Goal: Transaction & Acquisition: Purchase product/service

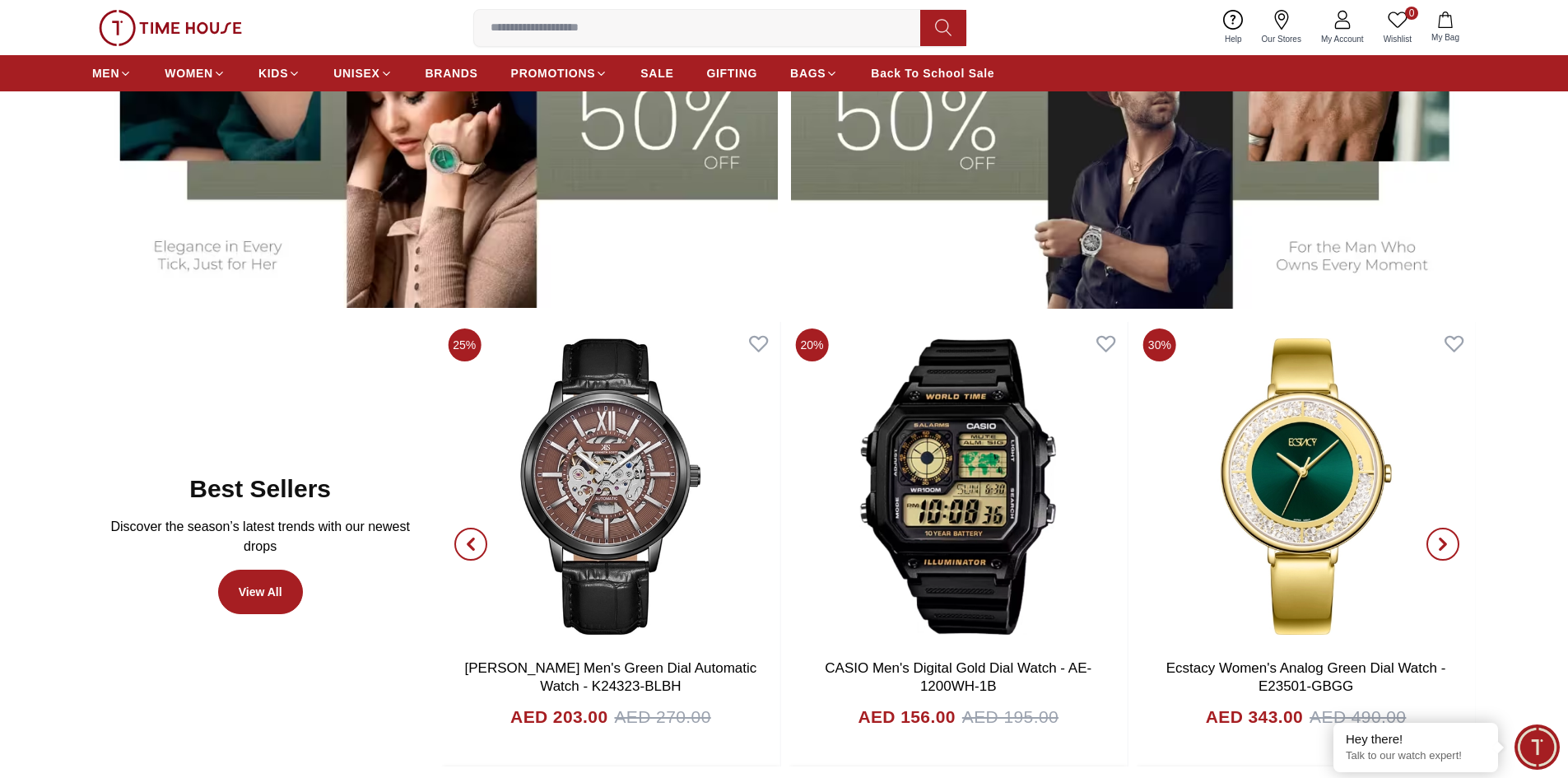
scroll to position [905, 0]
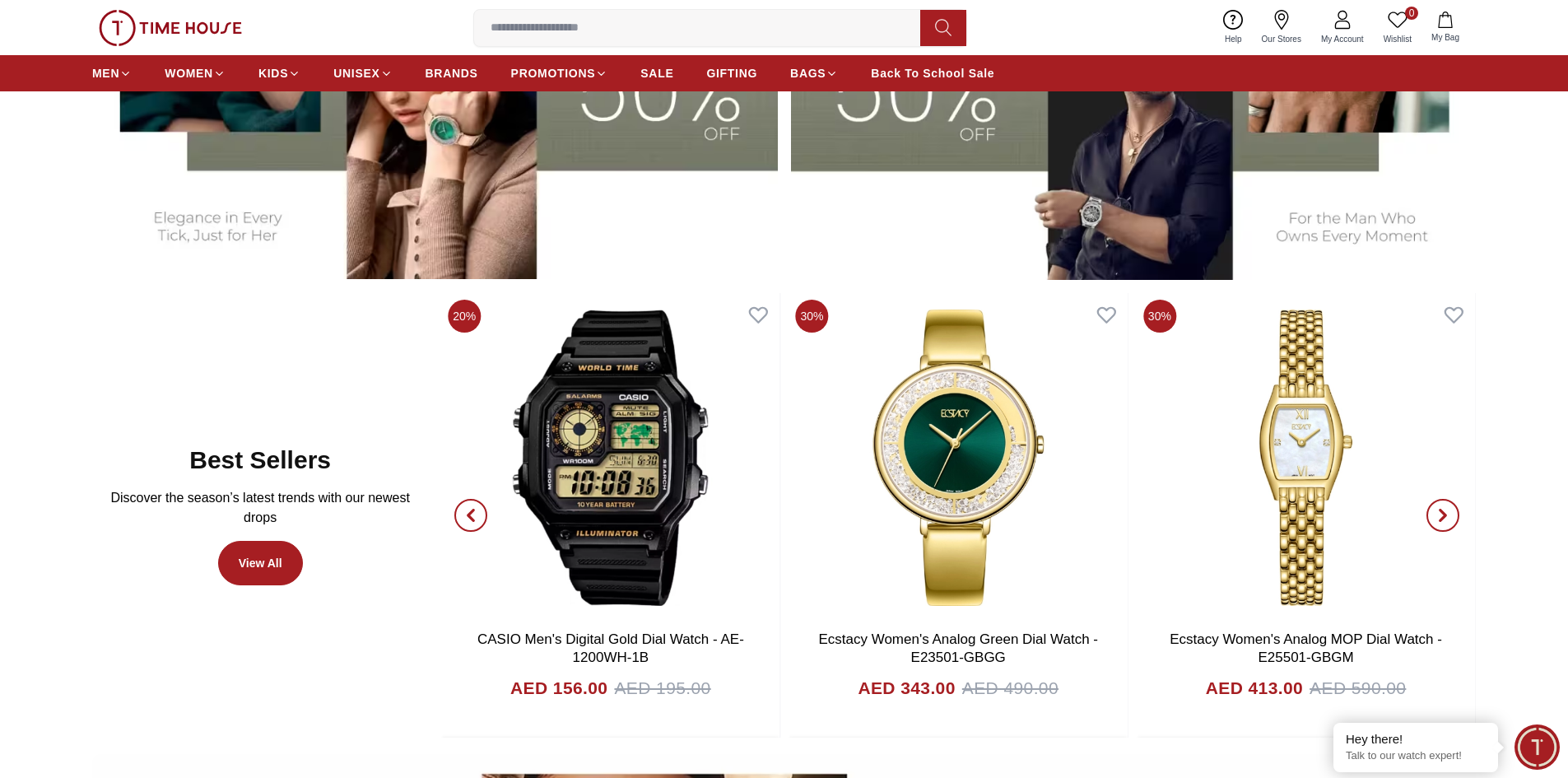
click at [464, 521] on icon "button" at bounding box center [470, 514] width 13 height 13
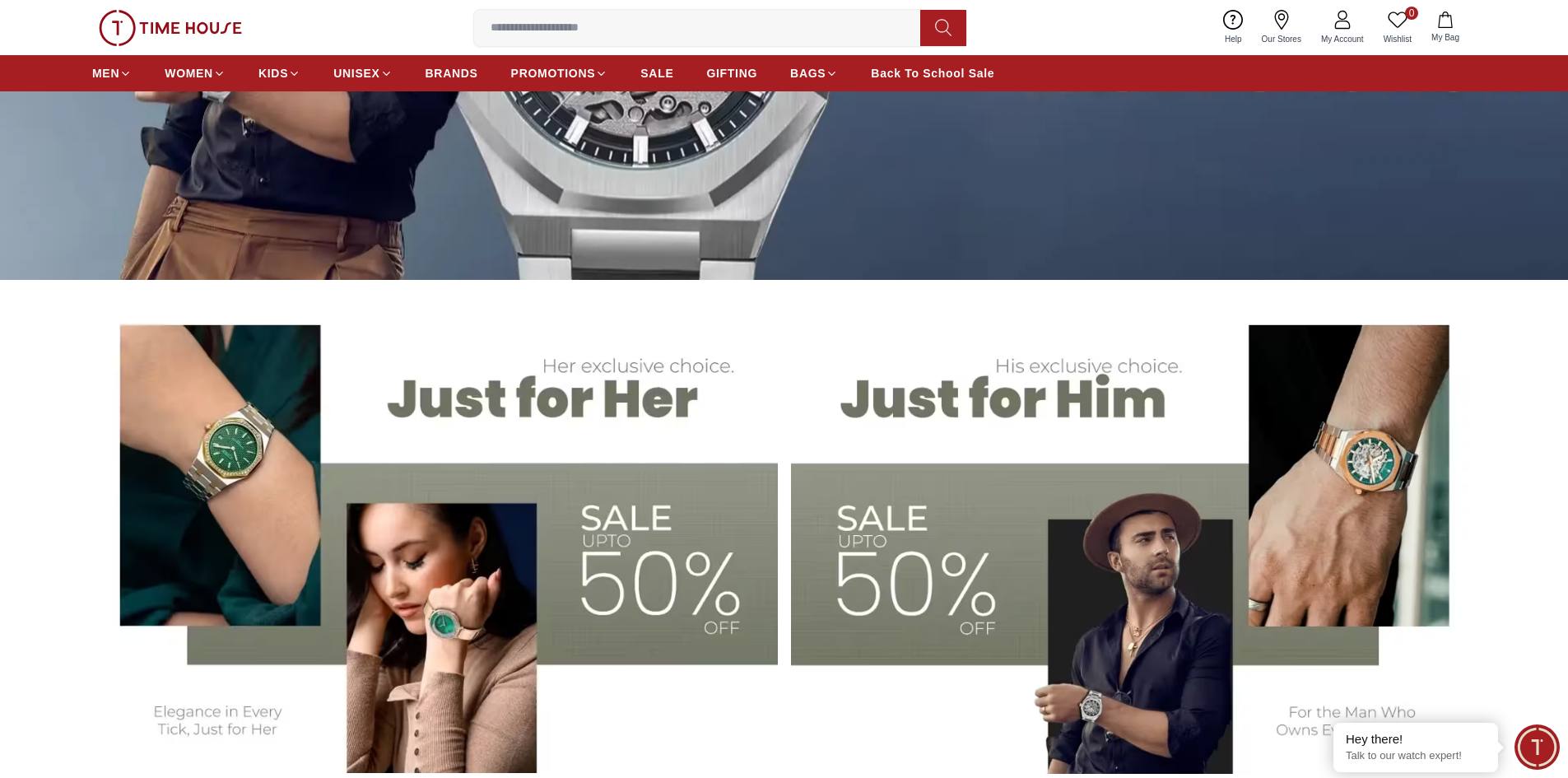
scroll to position [0, 0]
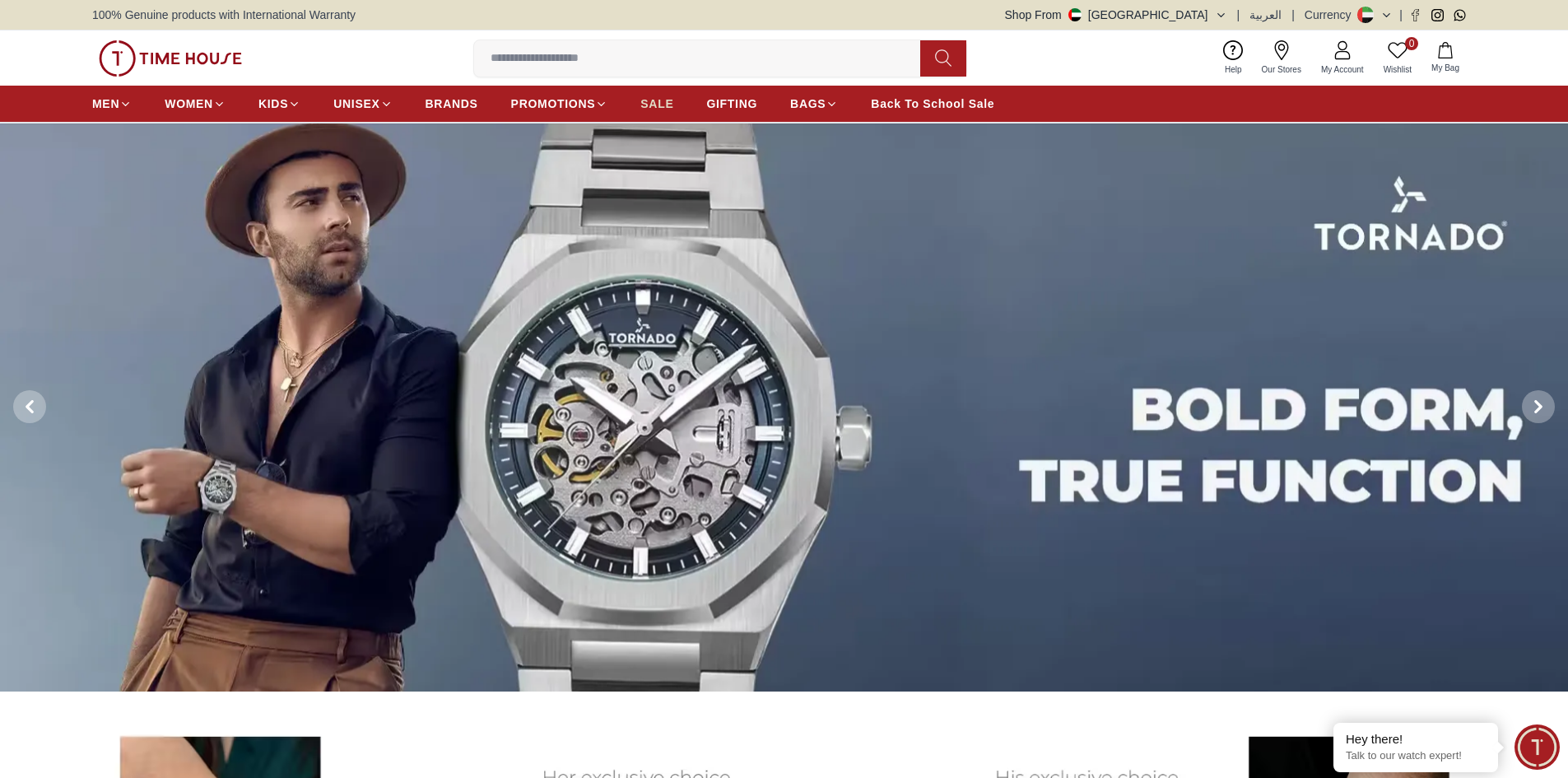
click at [656, 105] on span "SALE" at bounding box center [656, 103] width 33 height 17
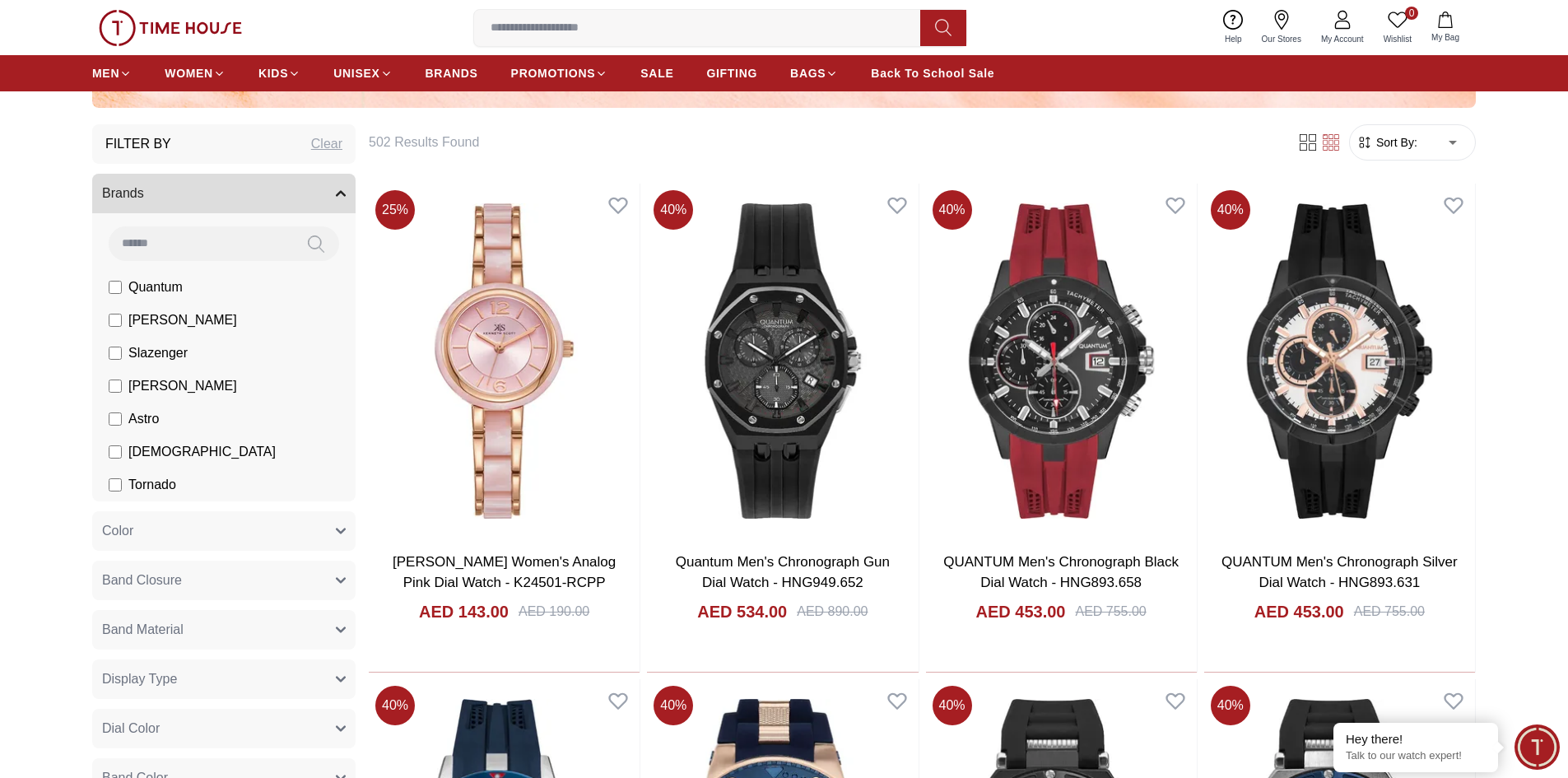
scroll to position [659, 0]
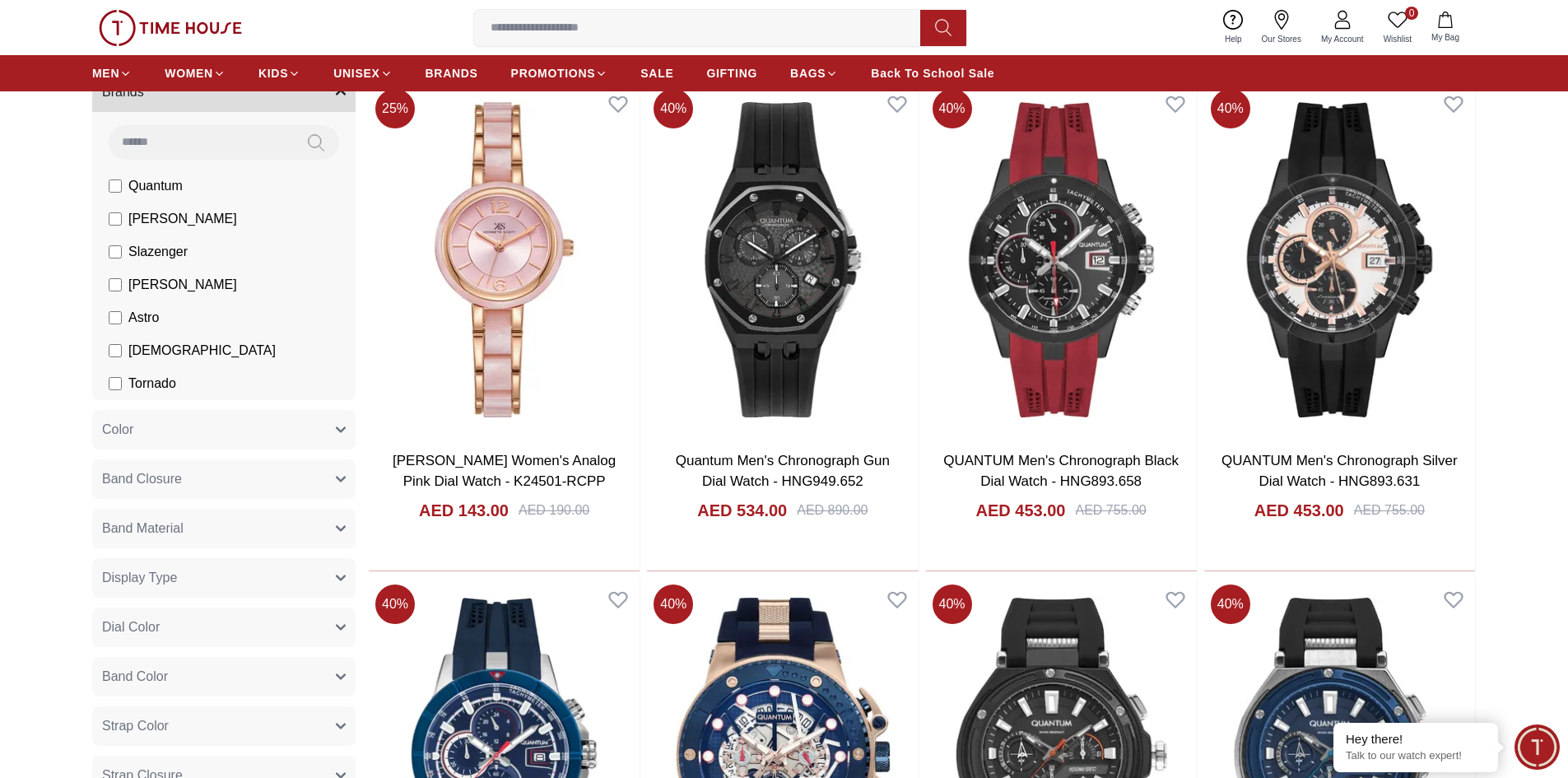
click at [165, 390] on span "Tornado" at bounding box center [152, 384] width 48 height 20
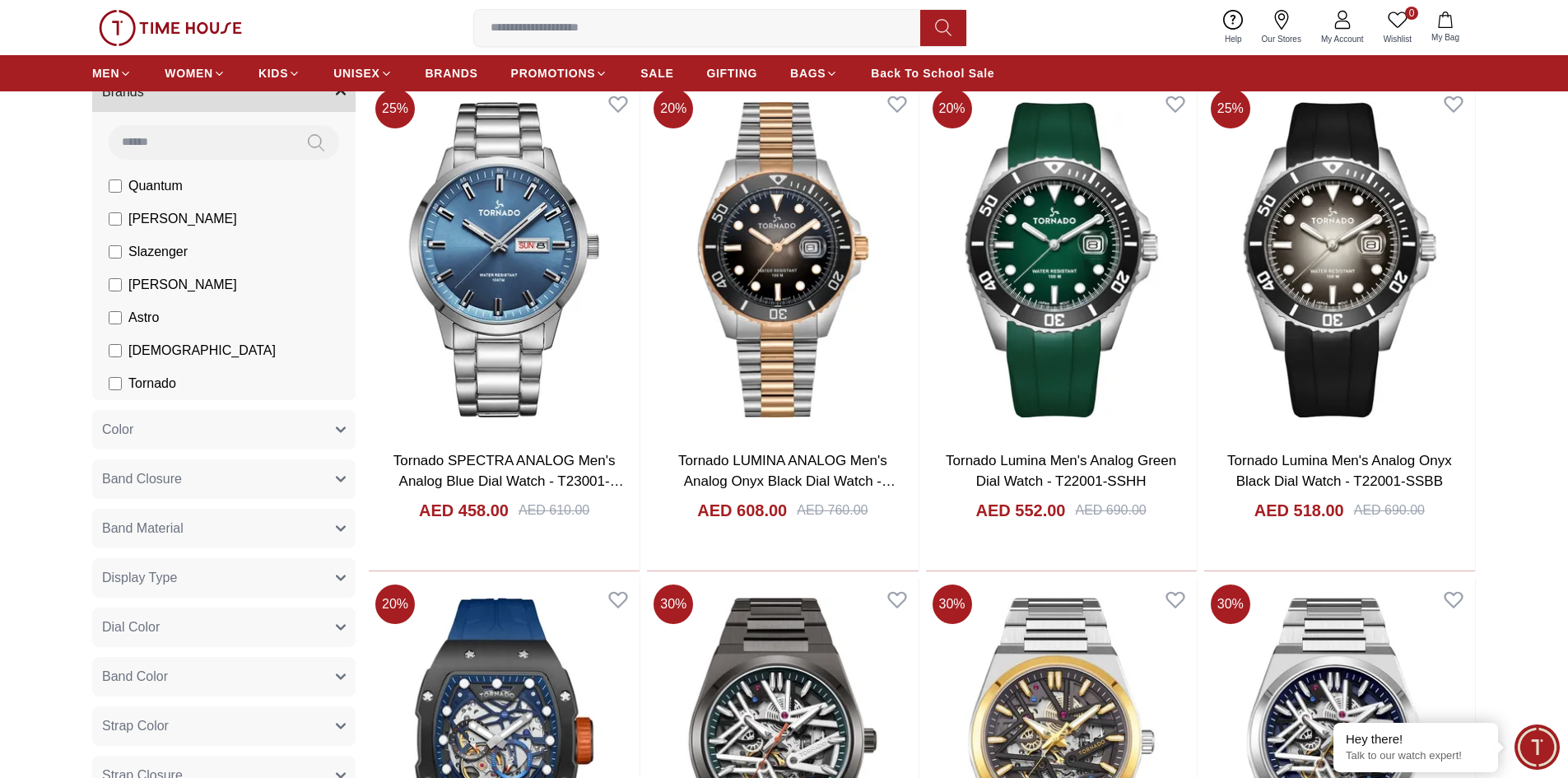
click at [141, 378] on span "Tornado" at bounding box center [152, 384] width 48 height 20
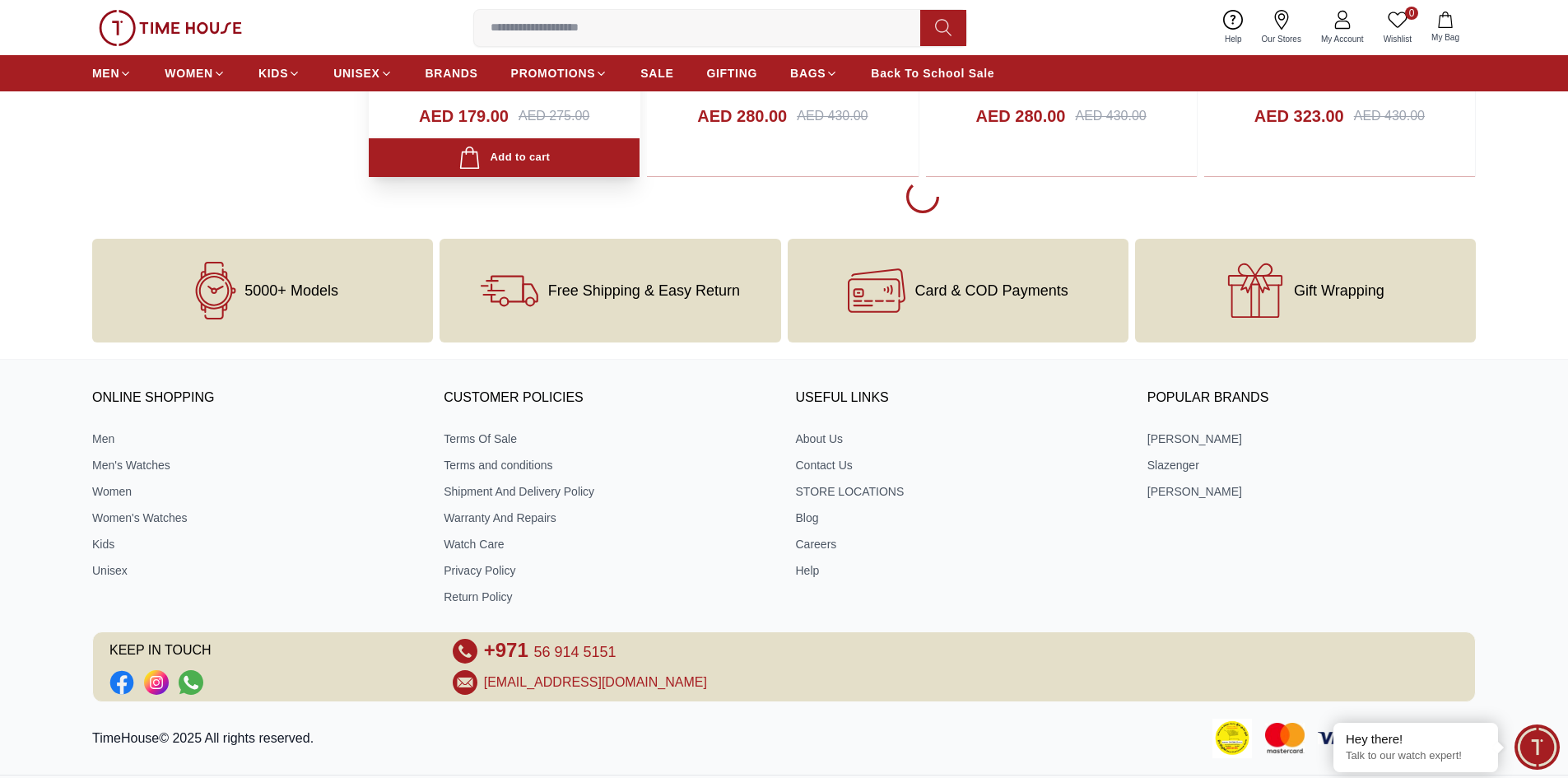
scroll to position [3046, 0]
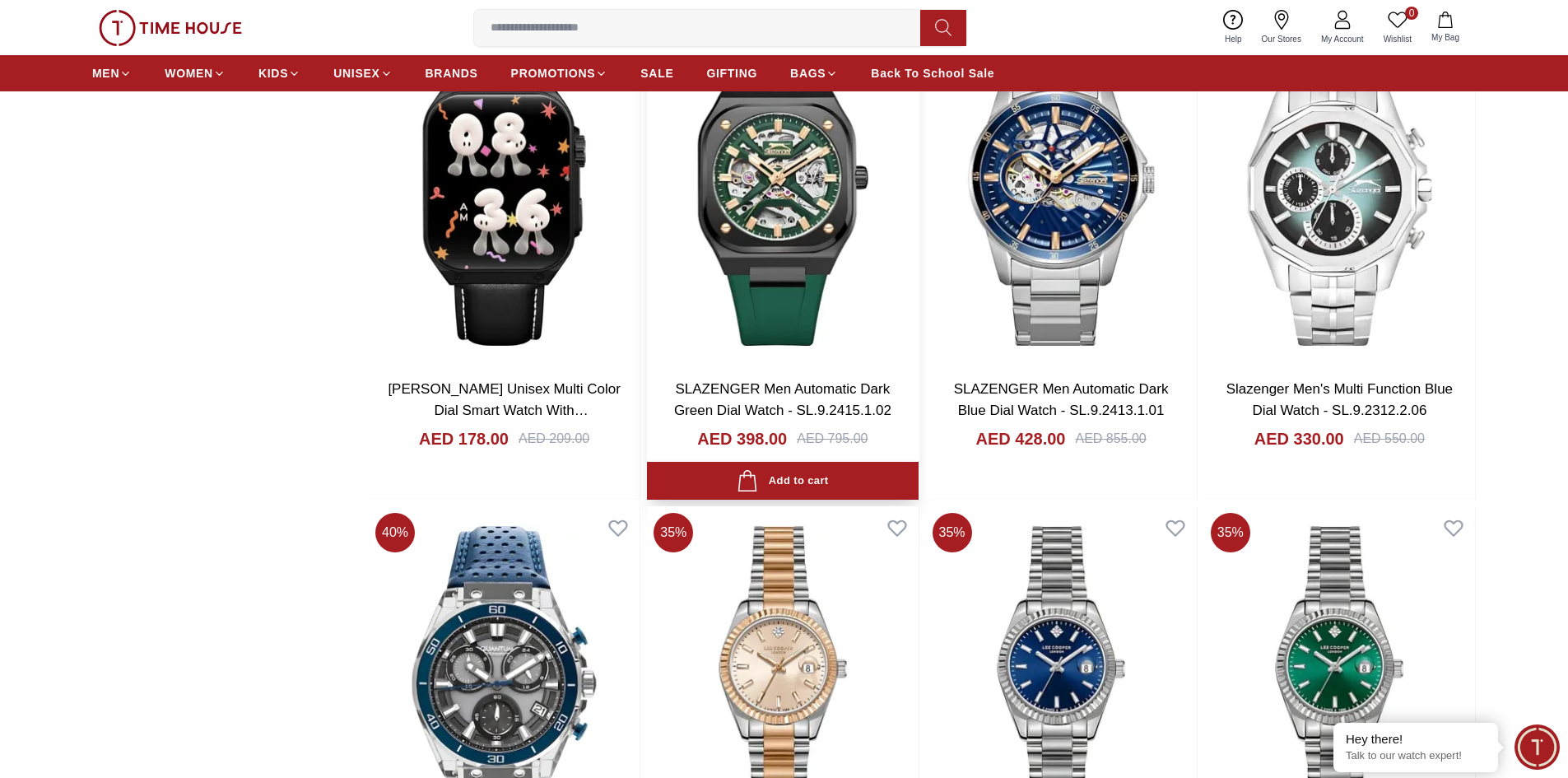
scroll to position [4693, 0]
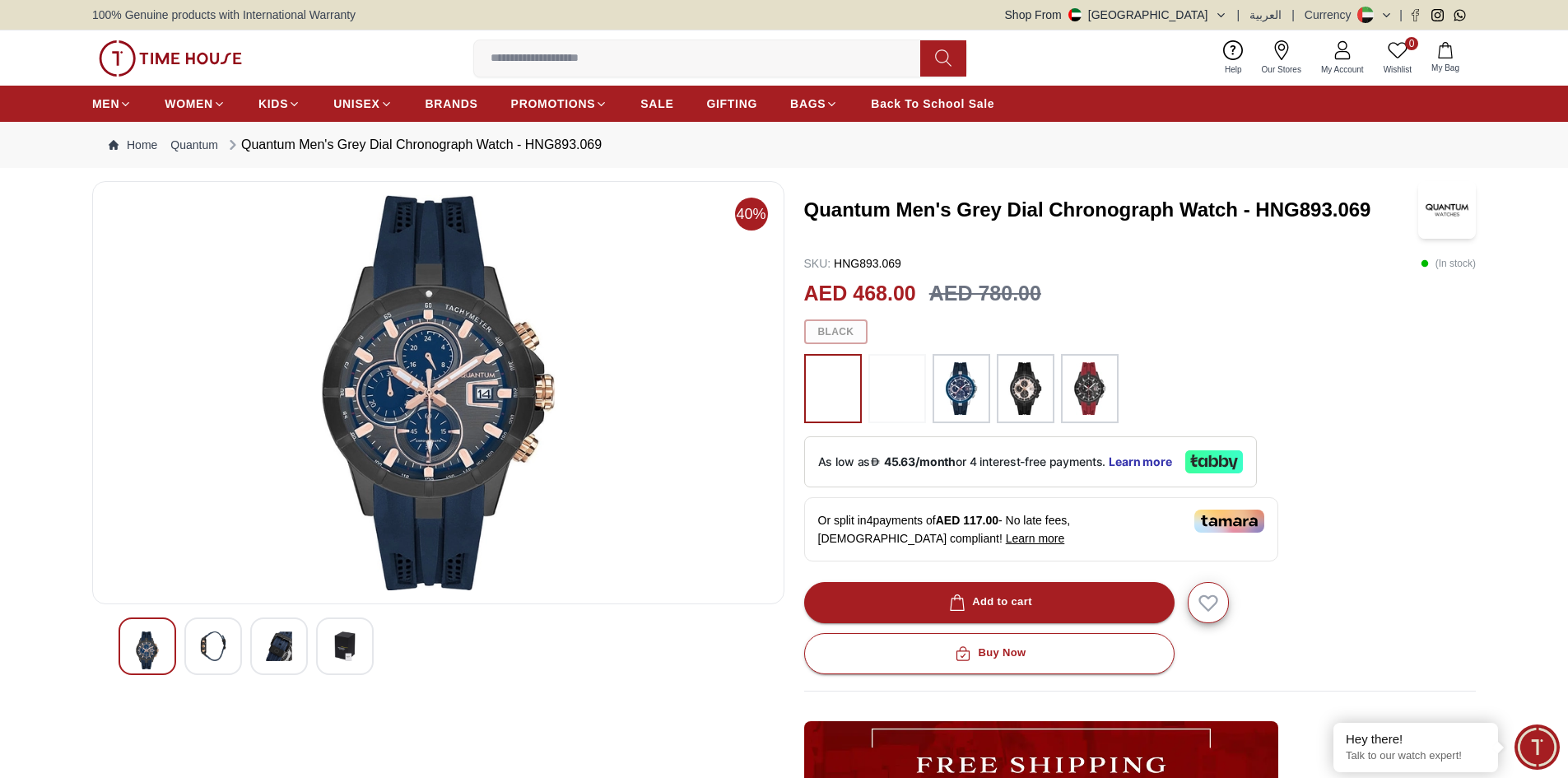
click at [204, 637] on img at bounding box center [213, 647] width 30 height 30
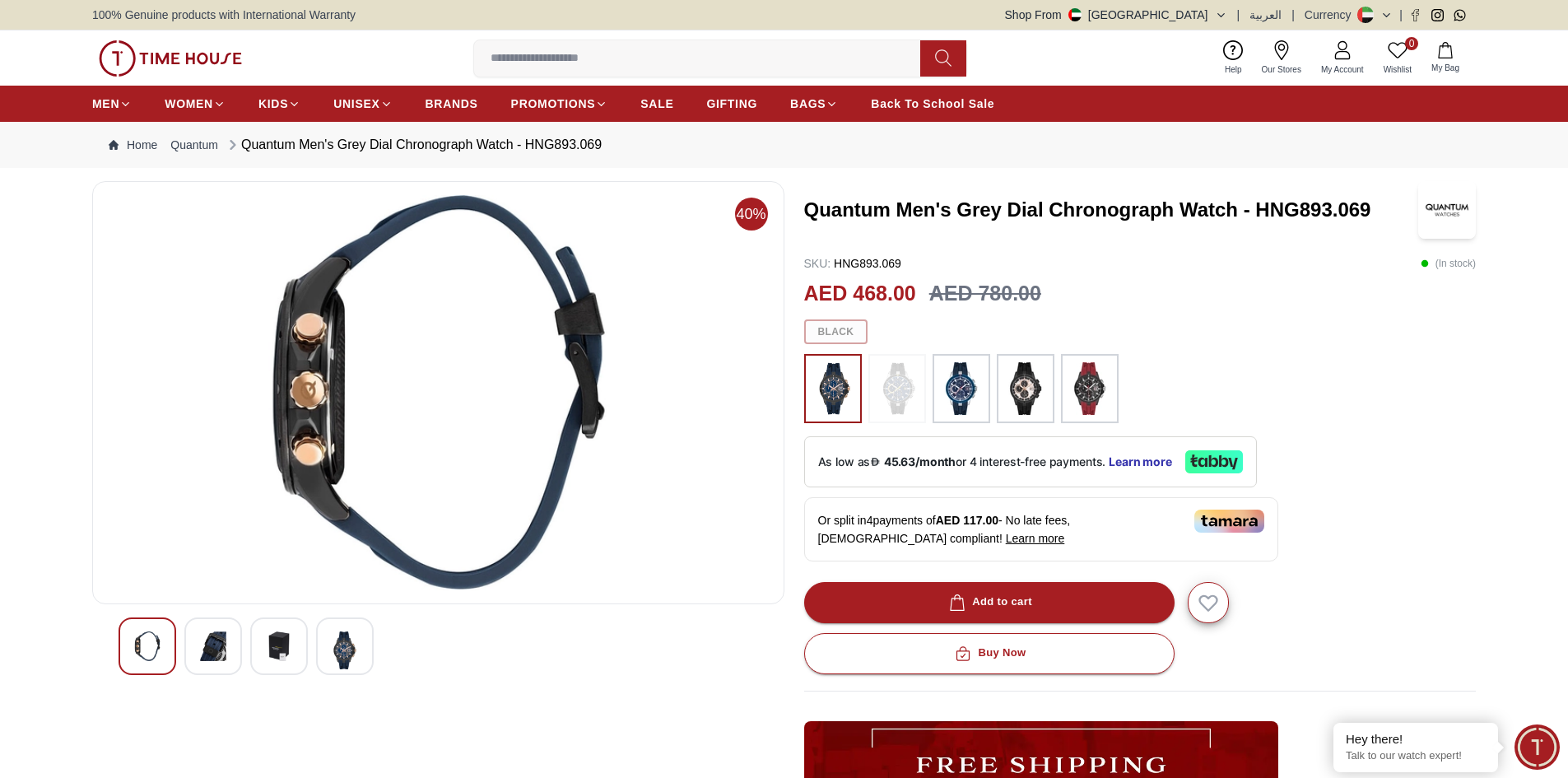
click at [268, 654] on img at bounding box center [279, 647] width 30 height 30
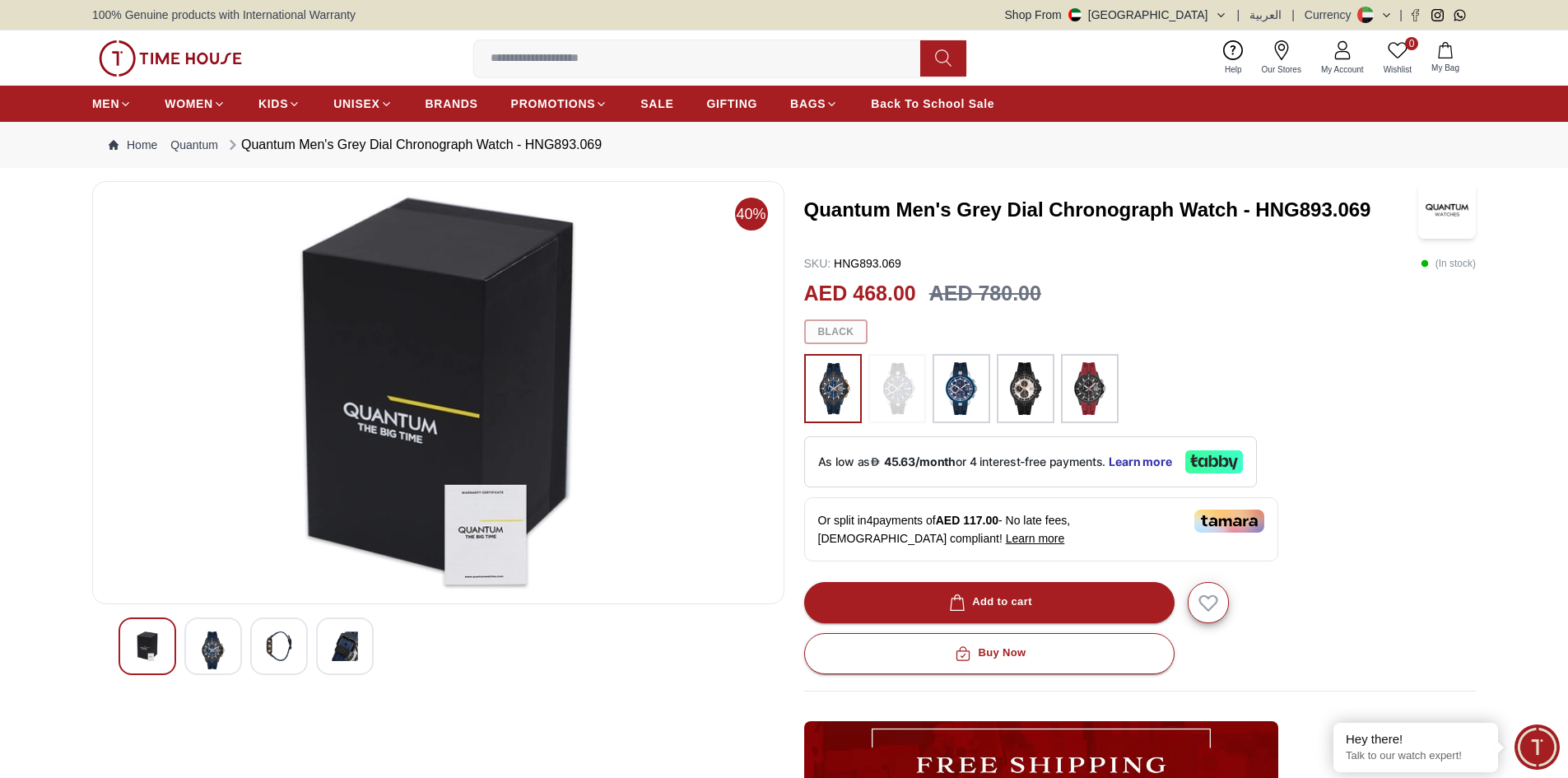
click at [336, 655] on img at bounding box center [345, 647] width 30 height 30
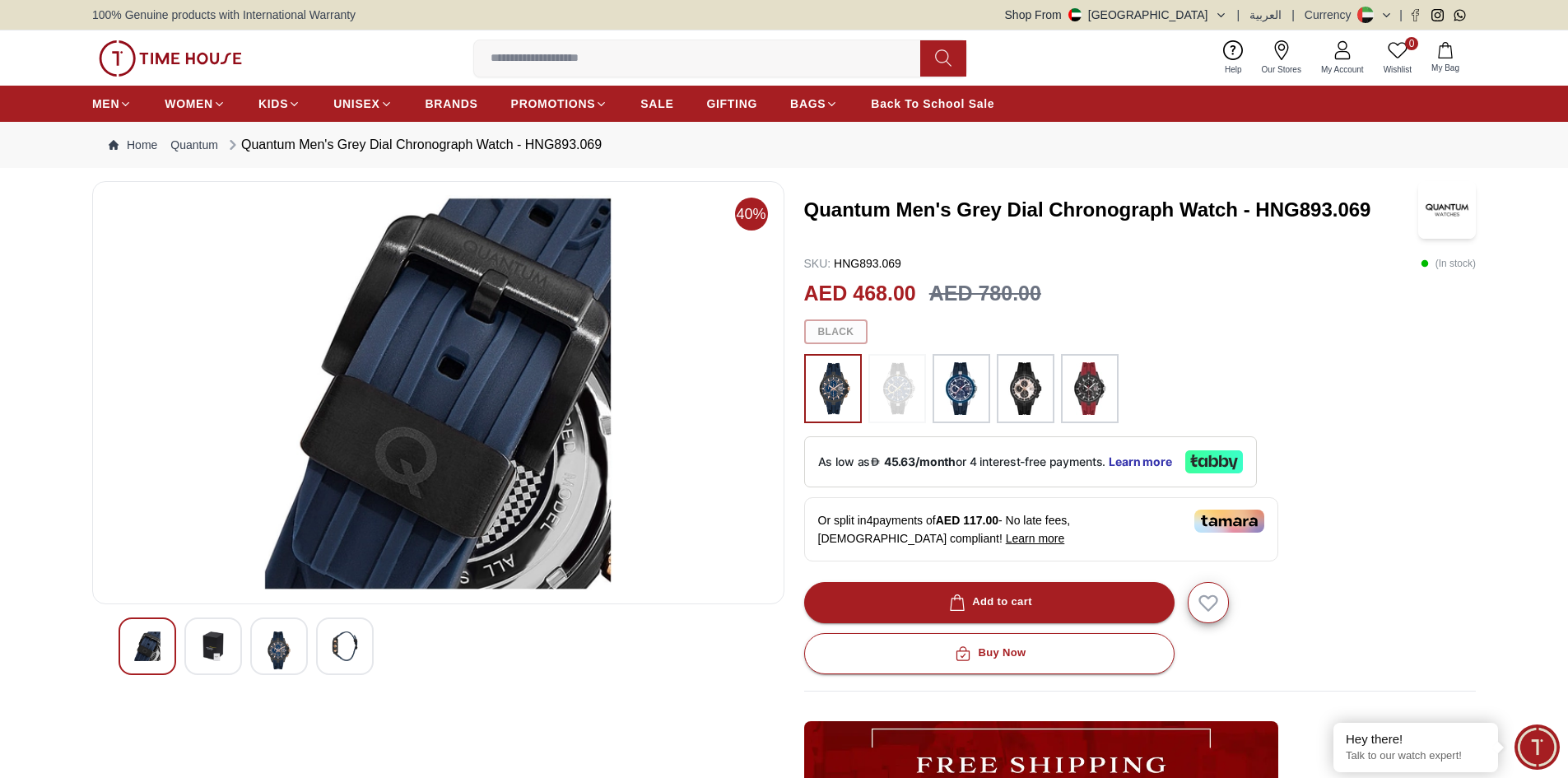
click at [281, 651] on img at bounding box center [279, 651] width 30 height 38
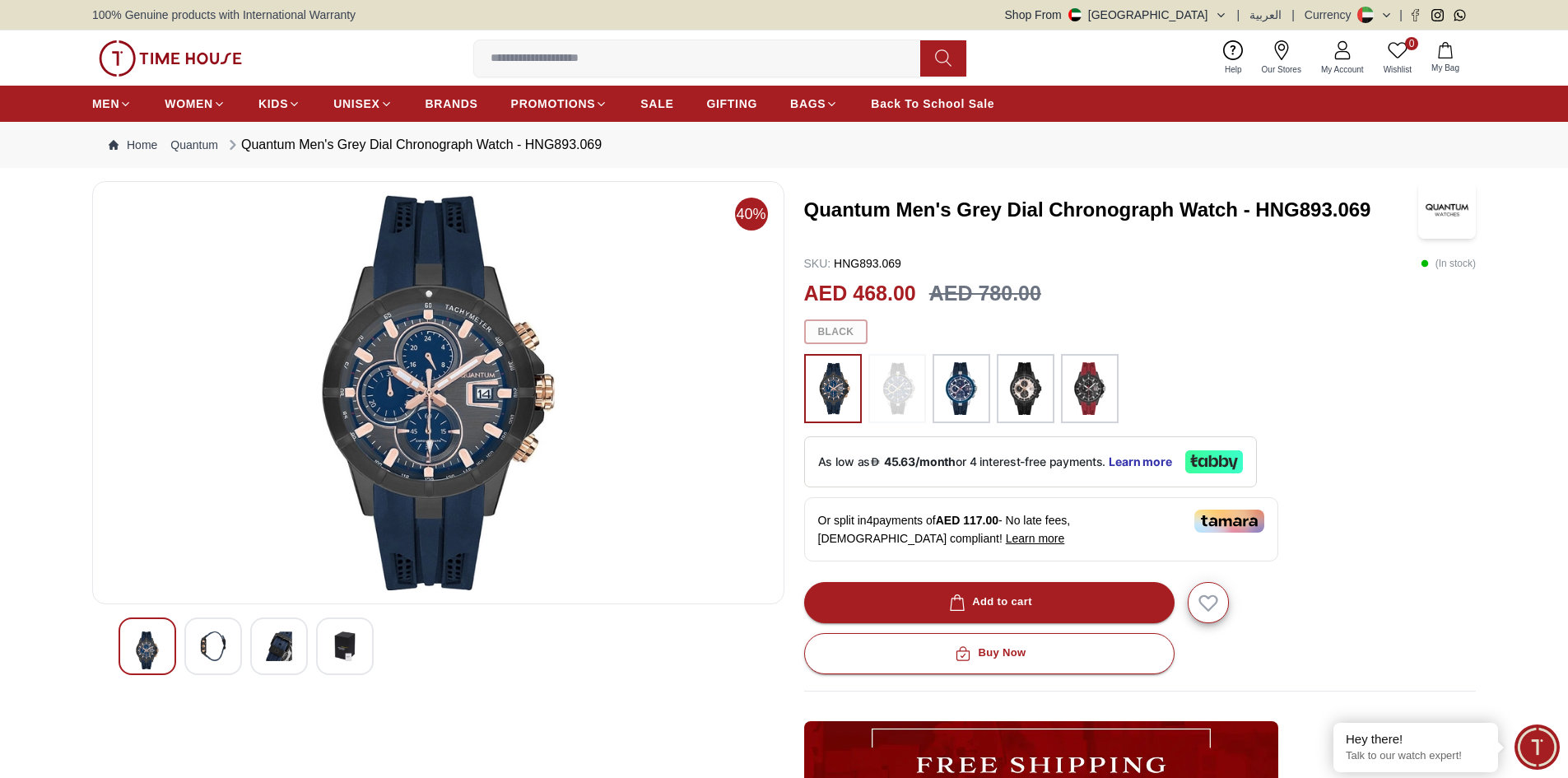
click at [208, 634] on img at bounding box center [213, 647] width 30 height 30
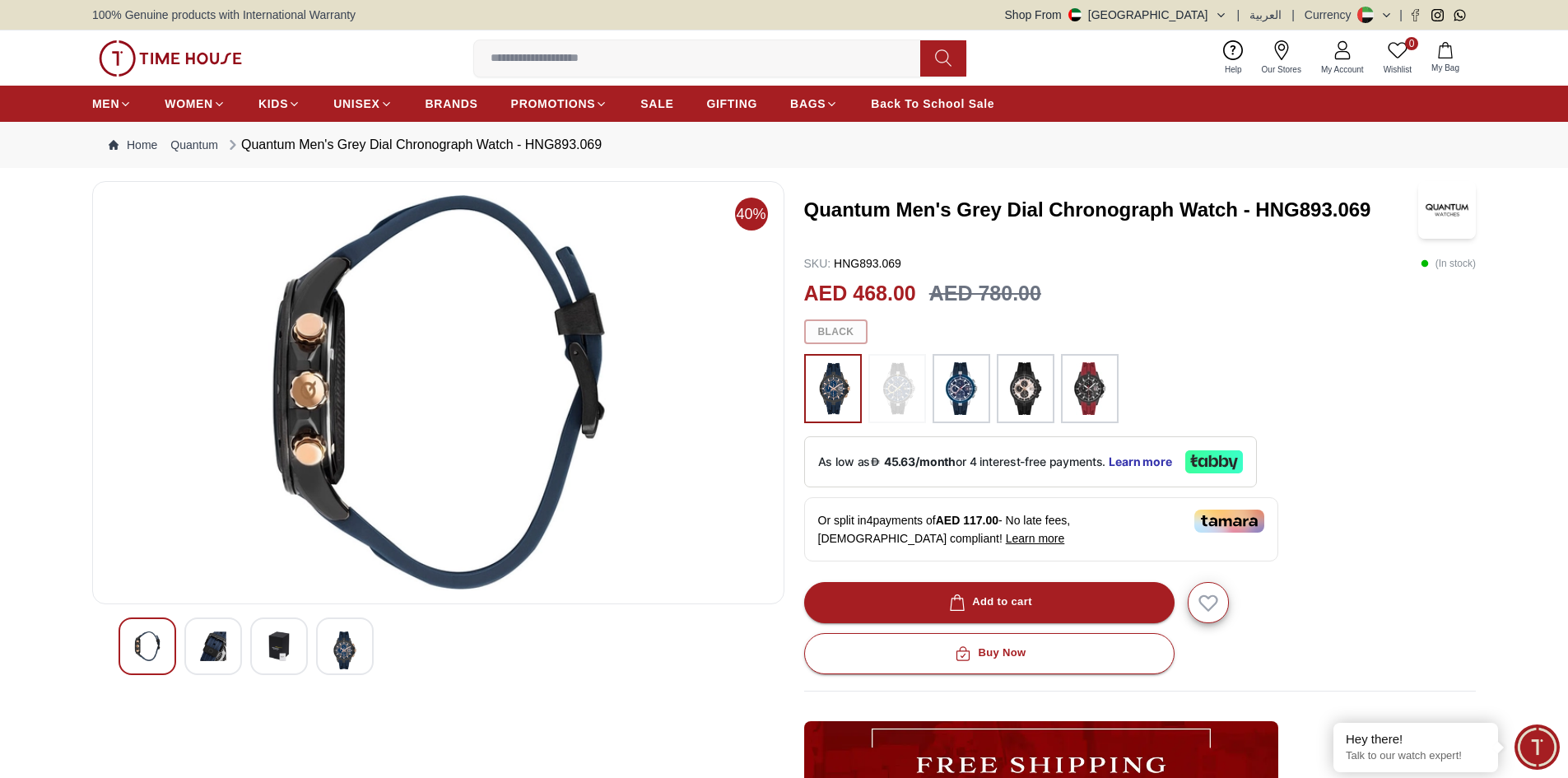
click at [136, 643] on img at bounding box center [147, 647] width 30 height 30
click at [976, 383] on img at bounding box center [960, 388] width 41 height 53
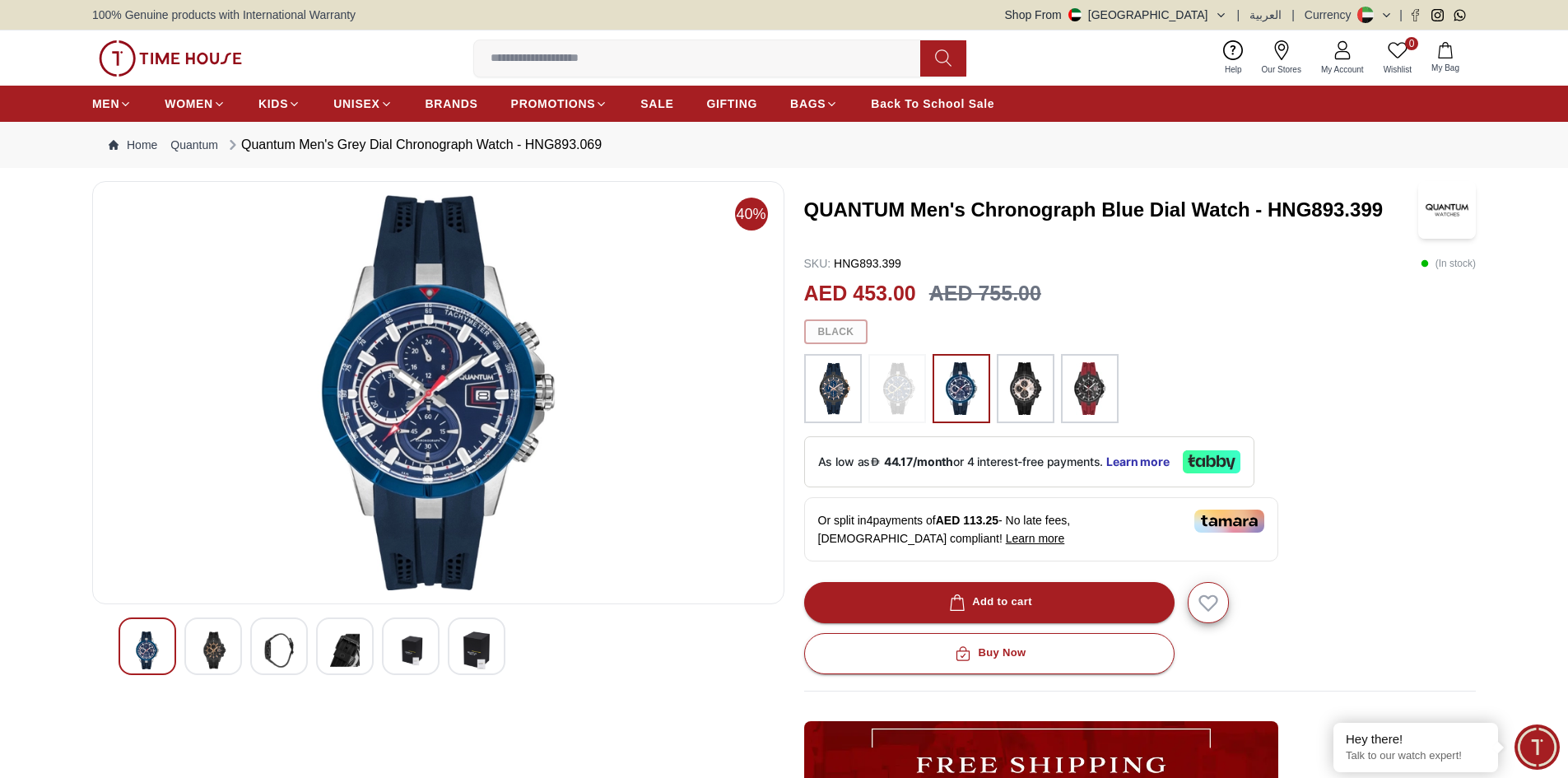
click at [228, 663] on div at bounding box center [213, 647] width 58 height 58
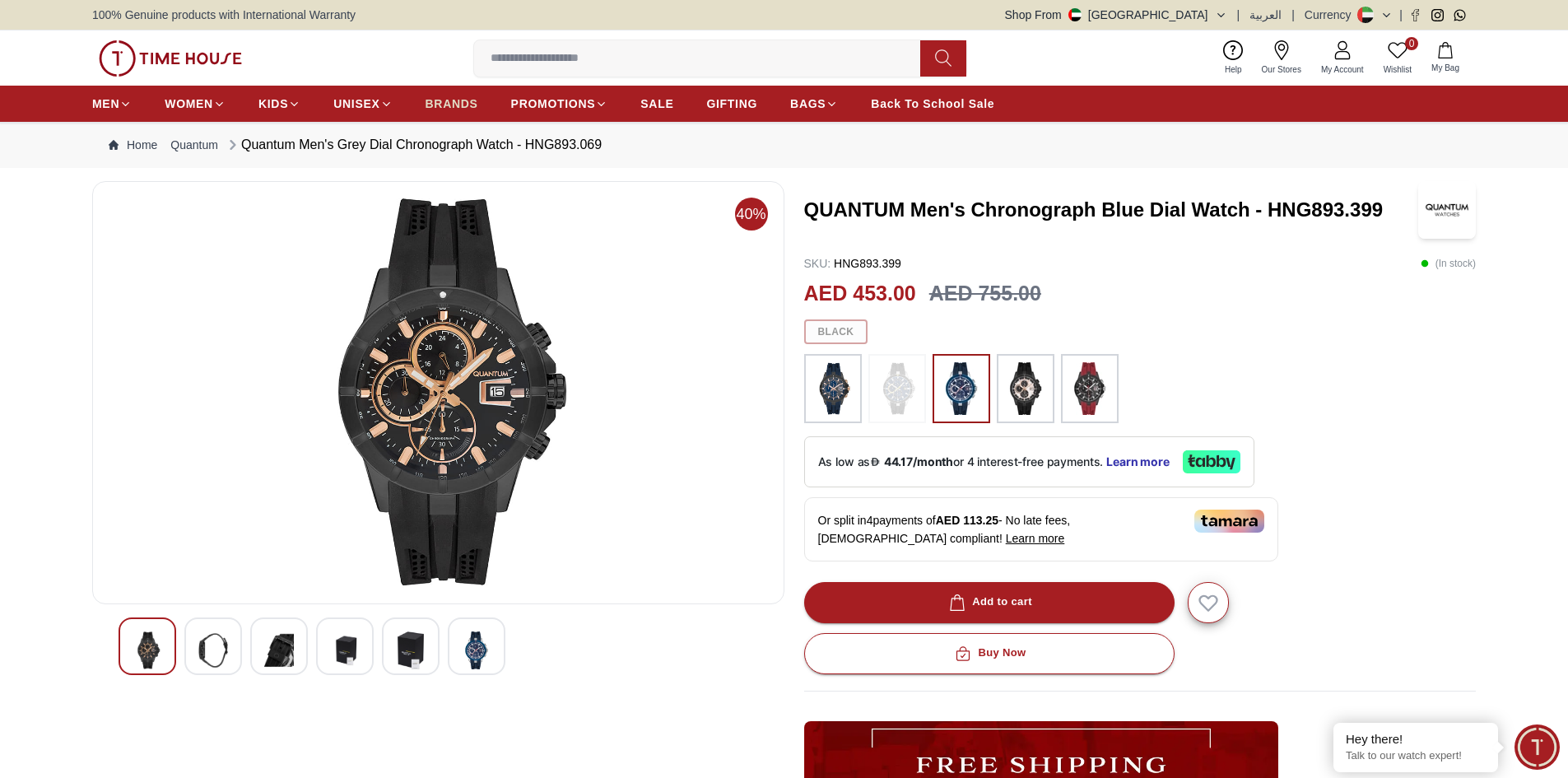
click at [453, 97] on span "BRANDS" at bounding box center [451, 103] width 53 height 17
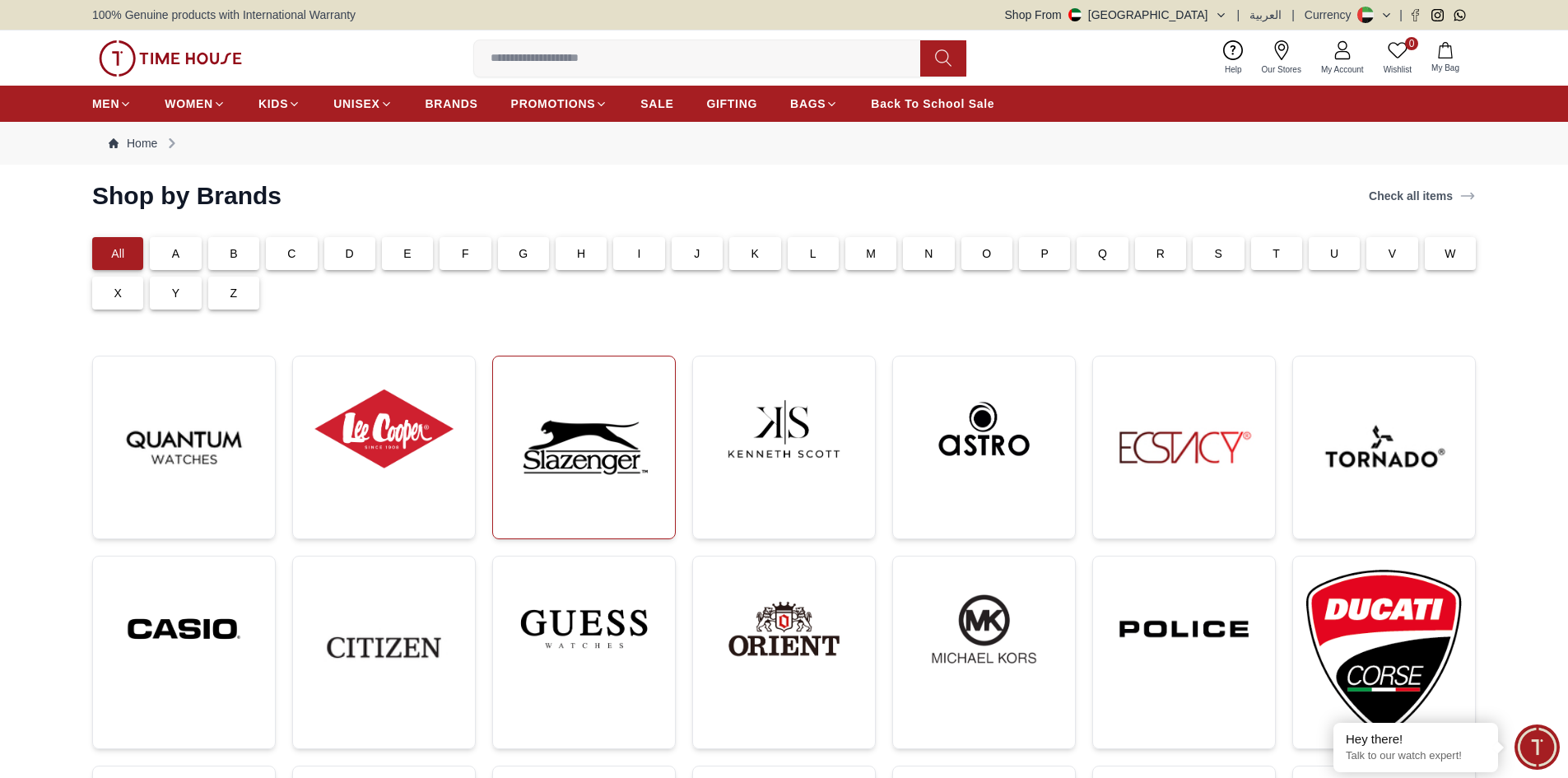
click at [630, 454] on img at bounding box center [584, 448] width 155 height 155
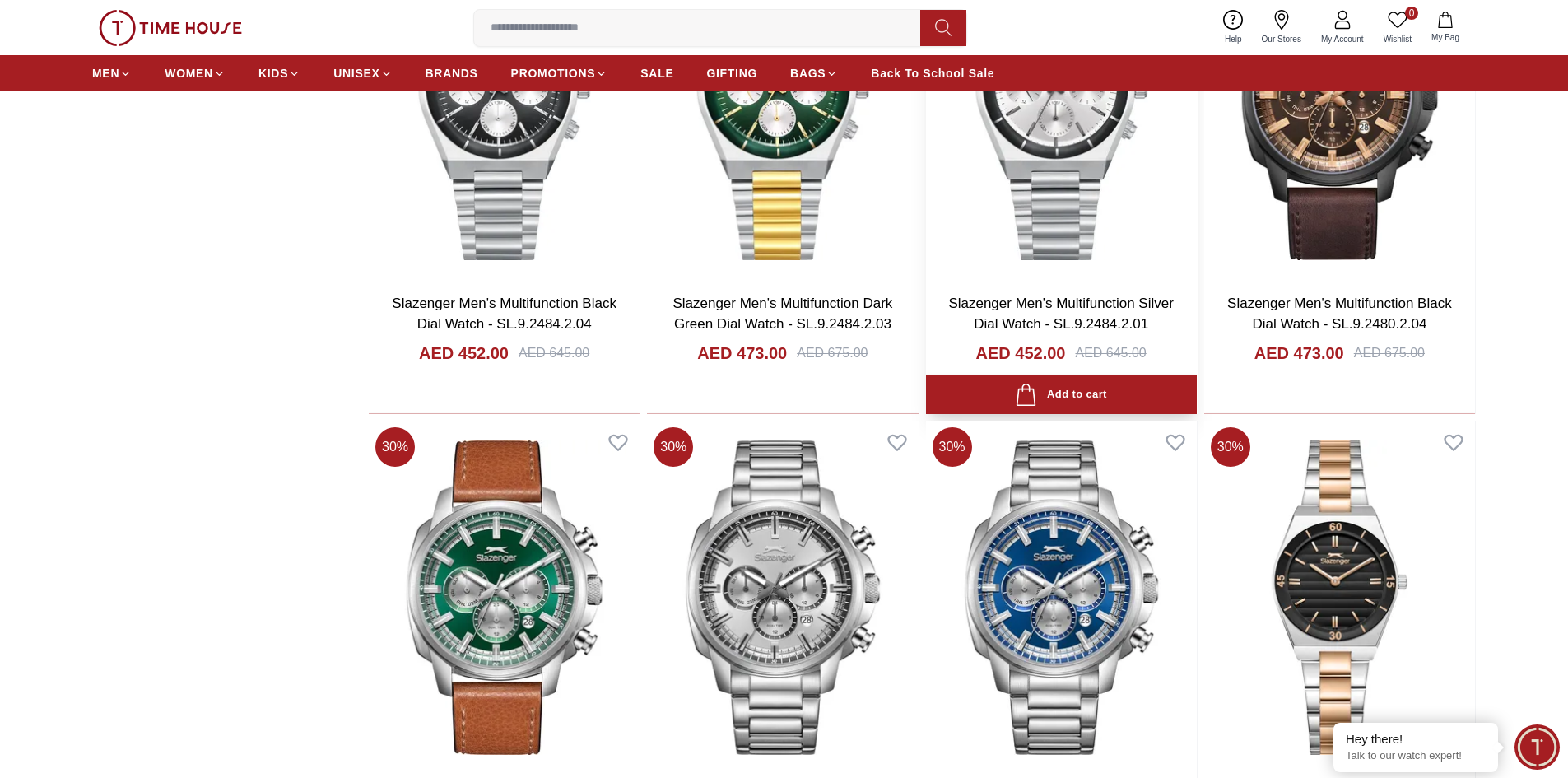
scroll to position [2717, 0]
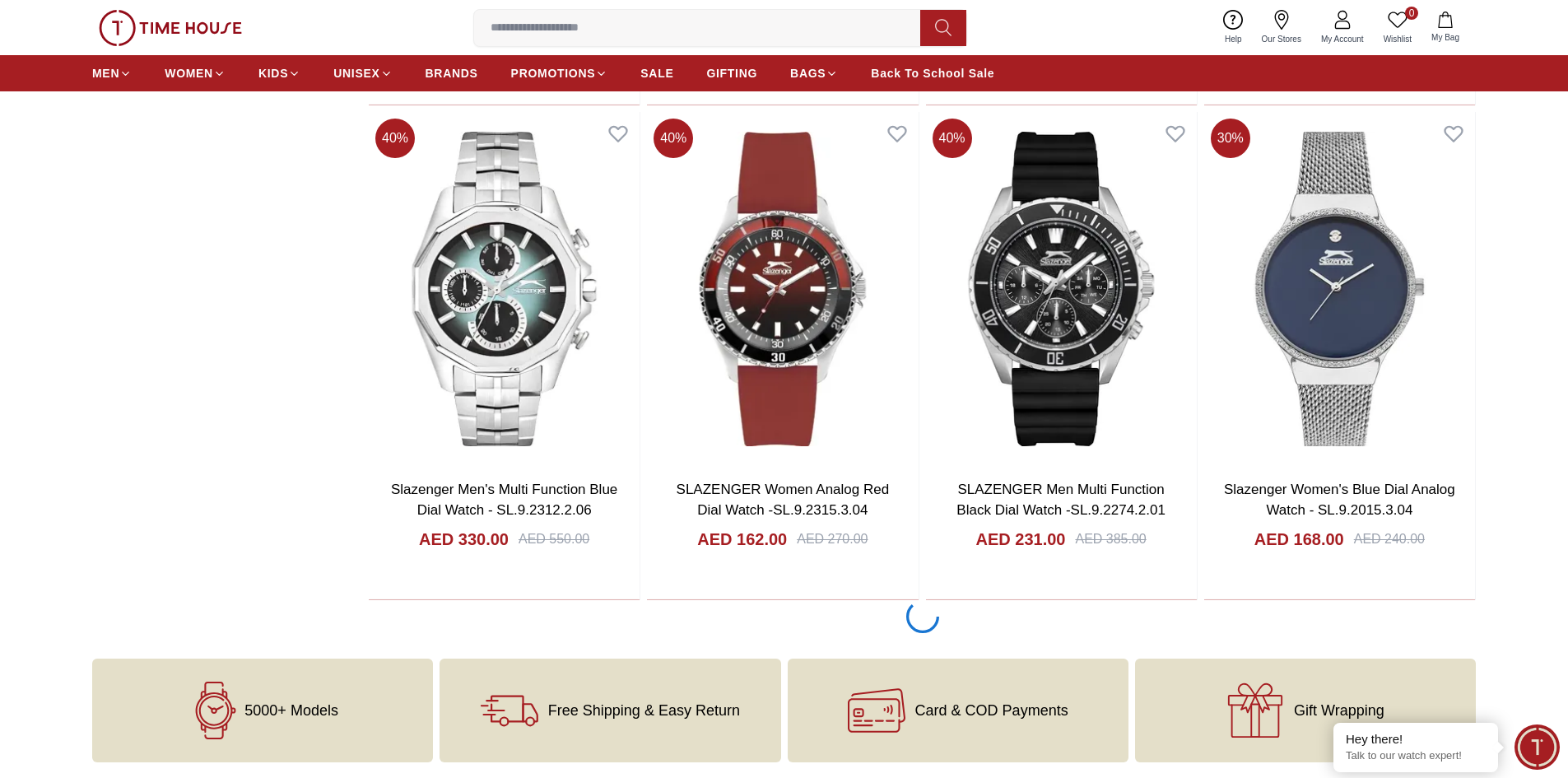
scroll to position [8061, 0]
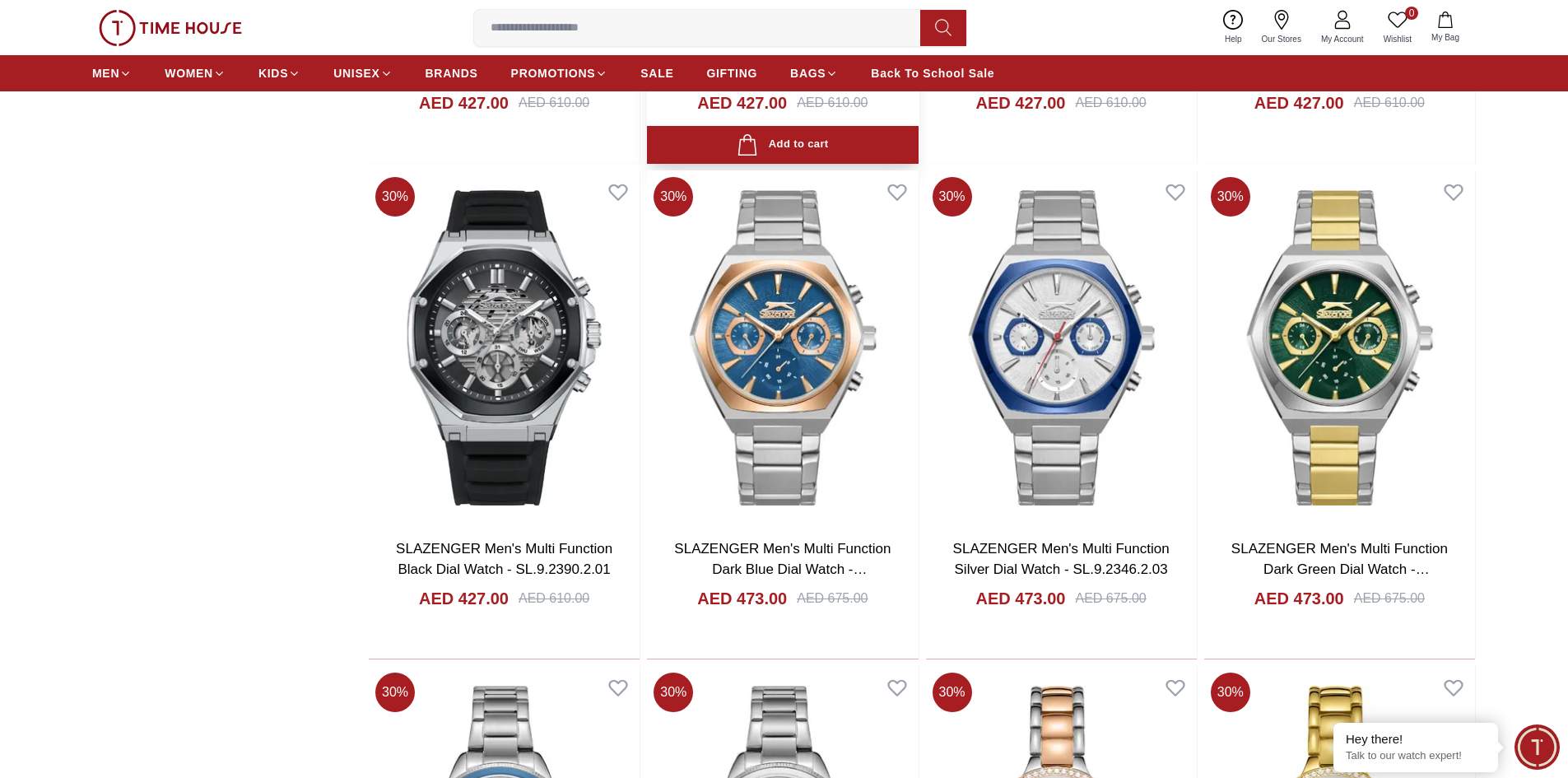
scroll to position [6208, 0]
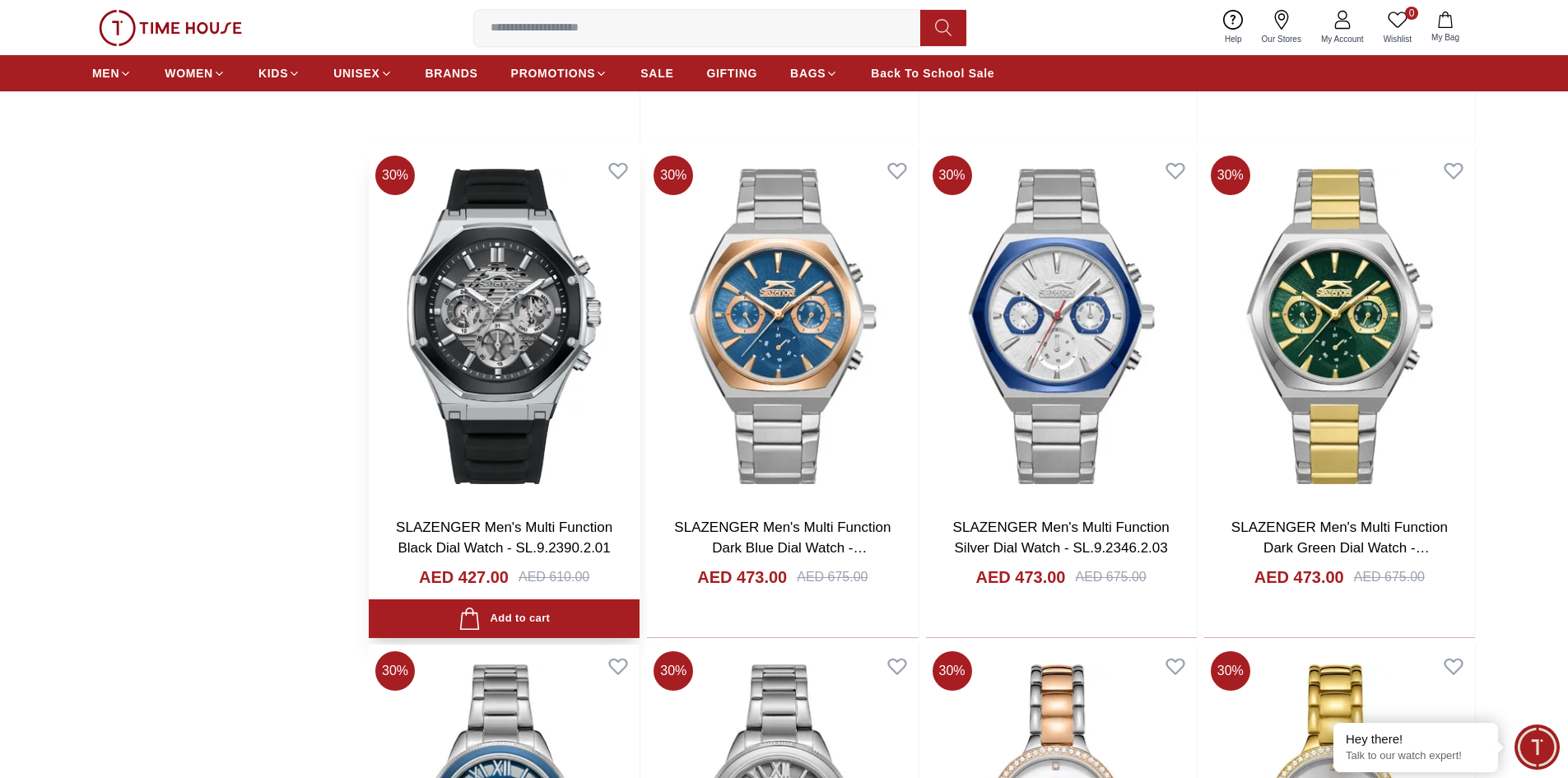
click at [445, 314] on img at bounding box center [504, 326] width 270 height 354
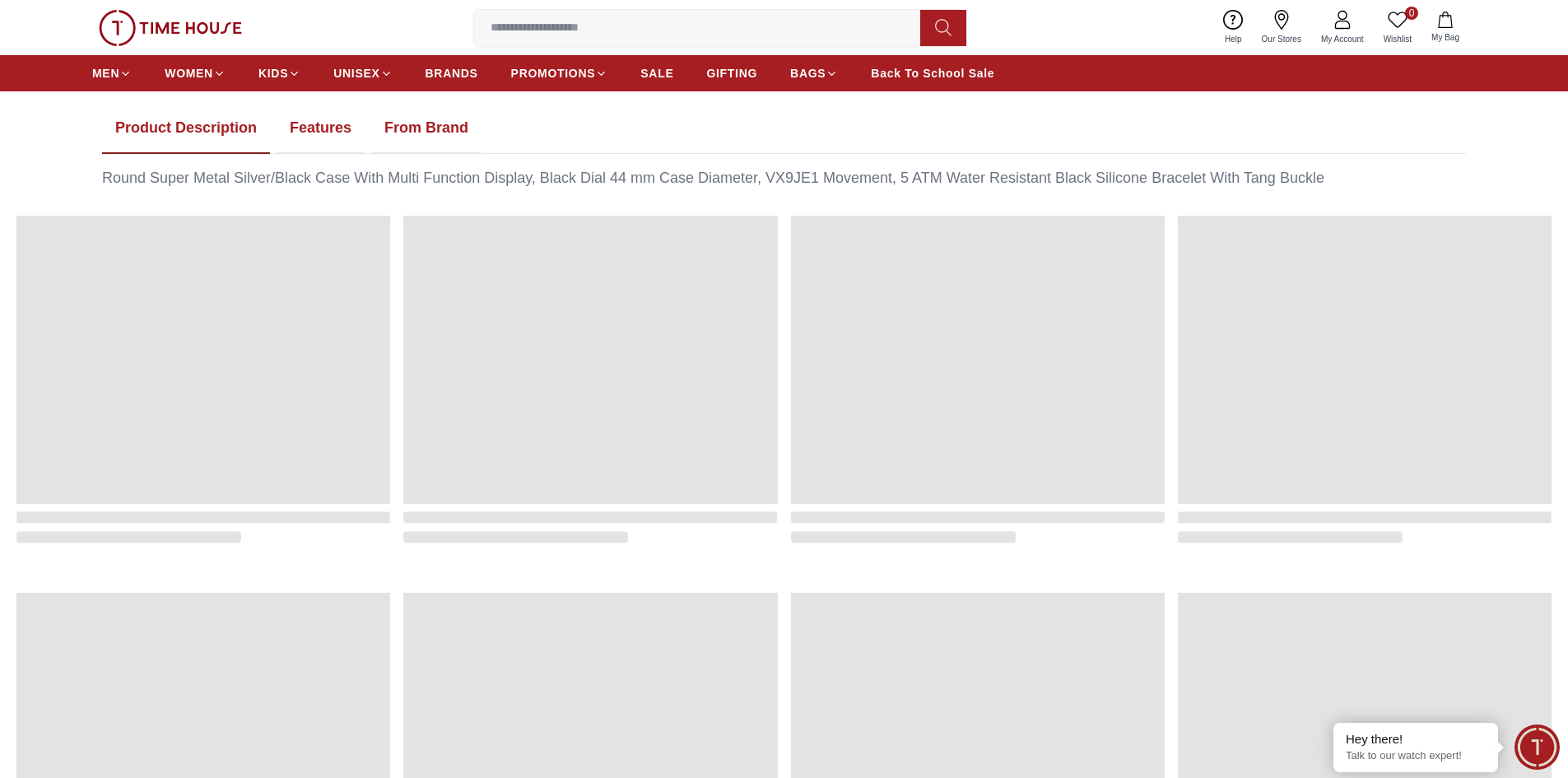
scroll to position [910, 0]
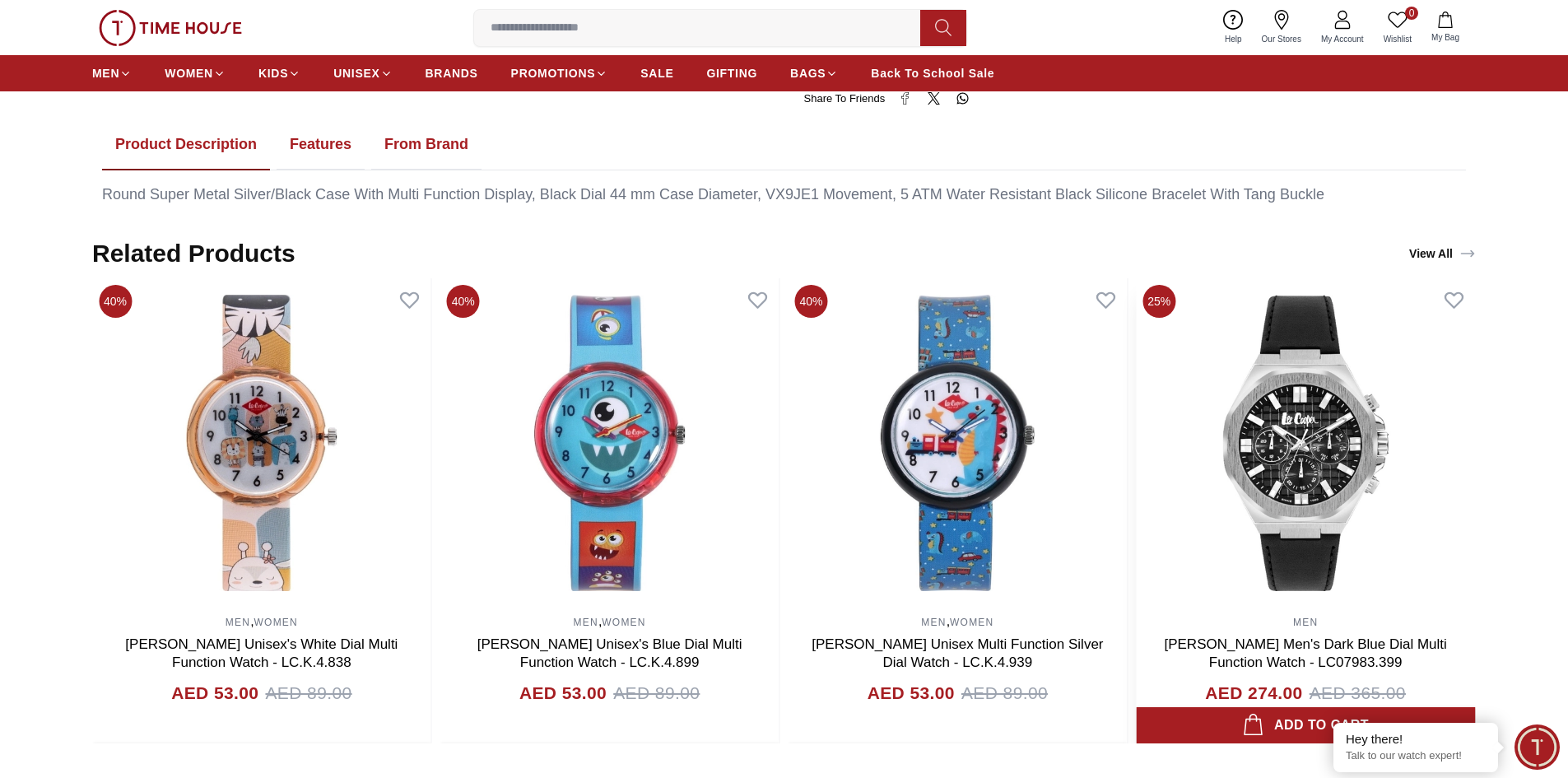
click at [1304, 458] on img at bounding box center [1305, 443] width 339 height 329
